Goal: Information Seeking & Learning: Learn about a topic

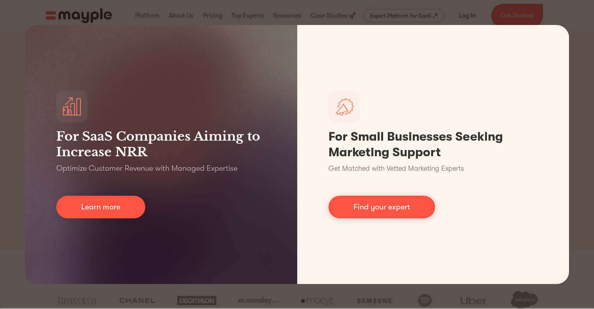
click at [346, 14] on div "For SaaS Companies Aiming to Increase NRR Optimize Customer Revenue with Manage…" at bounding box center [297, 154] width 594 height 309
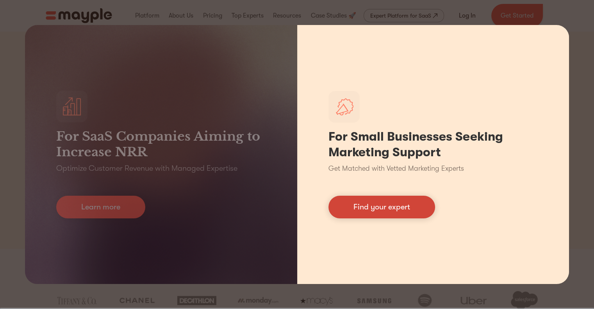
click at [382, 214] on link "Find your expert" at bounding box center [381, 207] width 107 height 23
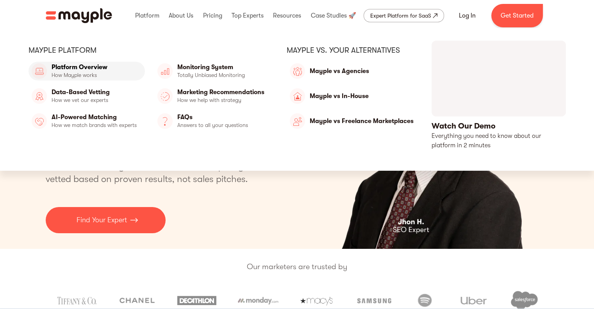
click at [77, 73] on link "Platform Overview" at bounding box center [87, 71] width 116 height 19
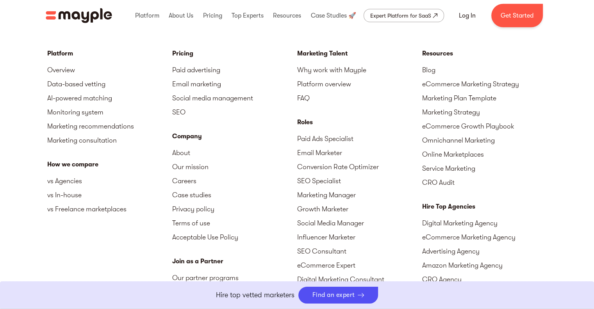
scroll to position [2360, 0]
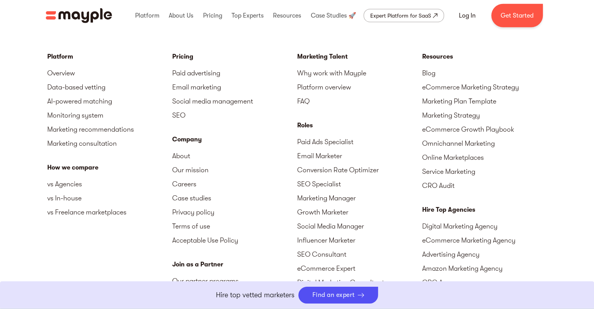
click at [82, 17] on img "home" at bounding box center [79, 15] width 66 height 15
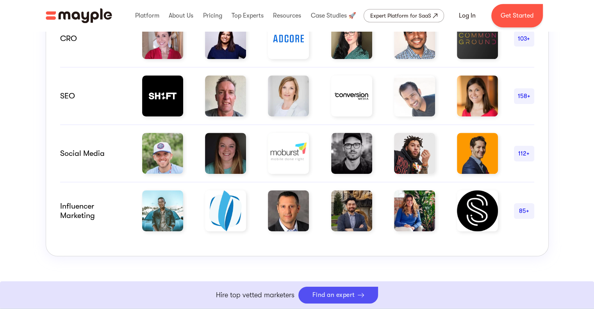
scroll to position [592, 0]
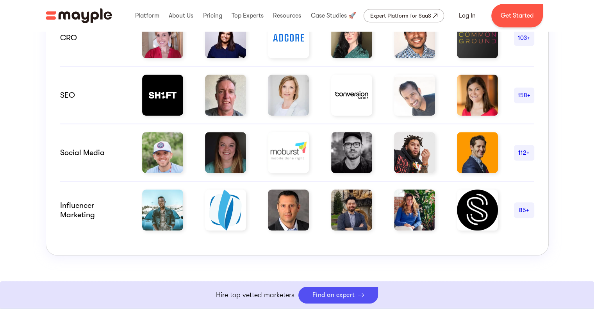
click at [25, 252] on div "Hire Marketing Experts with Proven Results The challenge of assessing marketers…" at bounding box center [297, 20] width 594 height 580
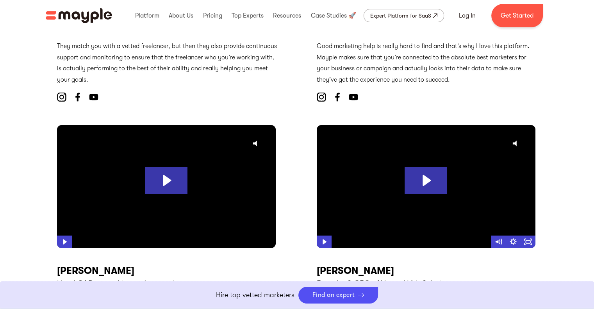
scroll to position [3088, 0]
